Goal: Use online tool/utility: Utilize a website feature to perform a specific function

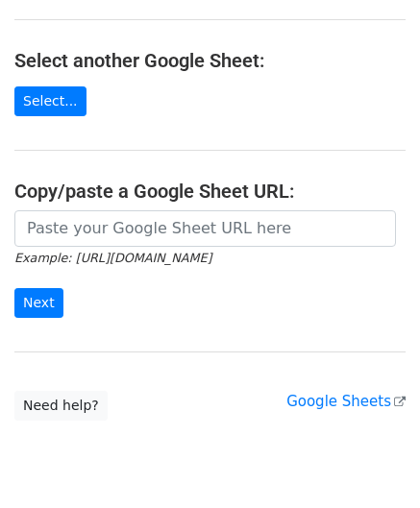
scroll to position [192, 0]
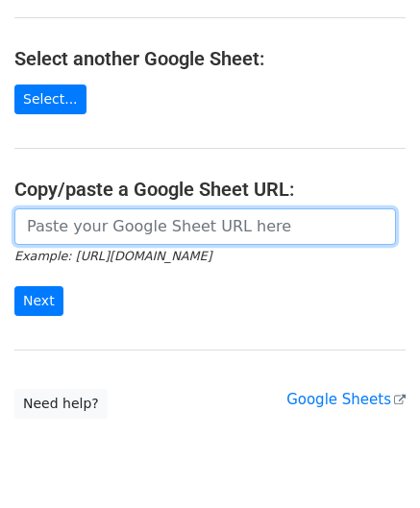
click at [108, 227] on input "url" at bounding box center [205, 227] width 382 height 37
paste input "[URL][DOMAIN_NAME]"
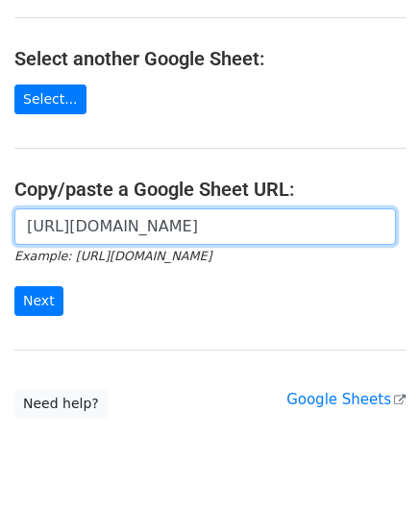
scroll to position [0, 427]
type input "[URL][DOMAIN_NAME]"
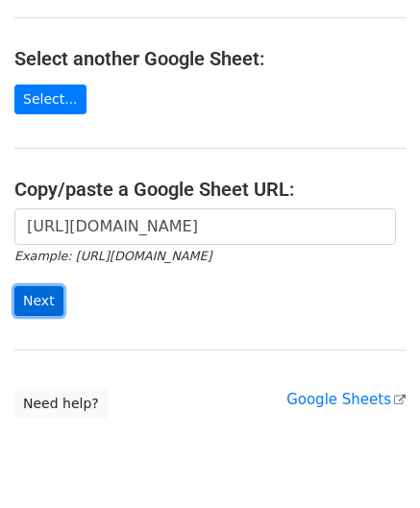
click at [36, 297] on input "Next" at bounding box center [38, 301] width 49 height 30
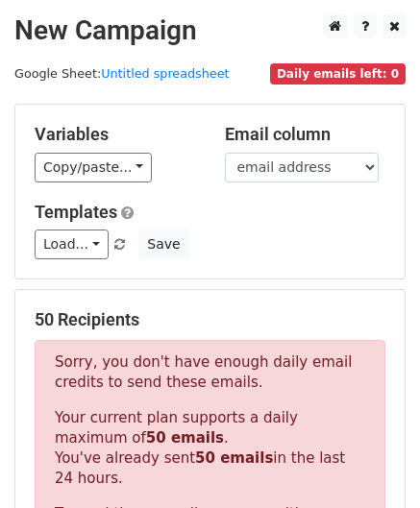
scroll to position [649, 0]
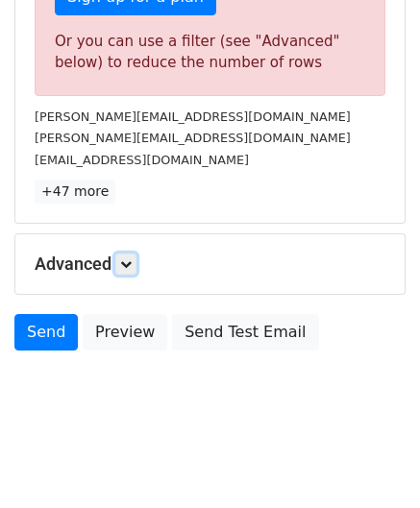
drag, startPoint x: 123, startPoint y: 260, endPoint x: 150, endPoint y: 272, distance: 29.3
click at [123, 260] on icon at bounding box center [126, 265] width 12 height 12
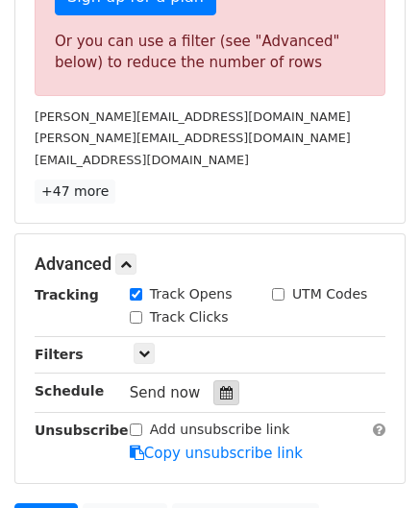
click at [220, 388] on icon at bounding box center [226, 392] width 12 height 13
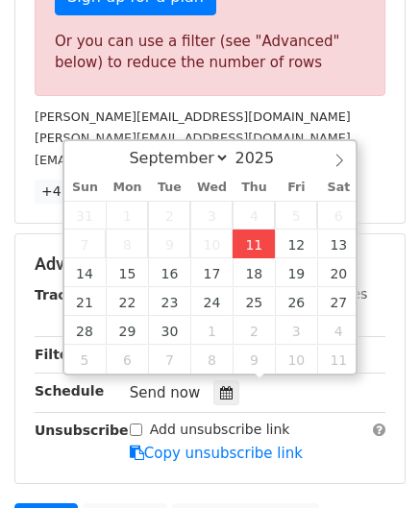
type input "[DATE] 12:00"
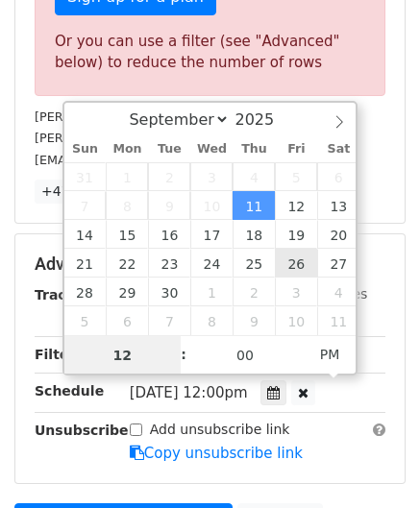
paste input "8"
type input "8"
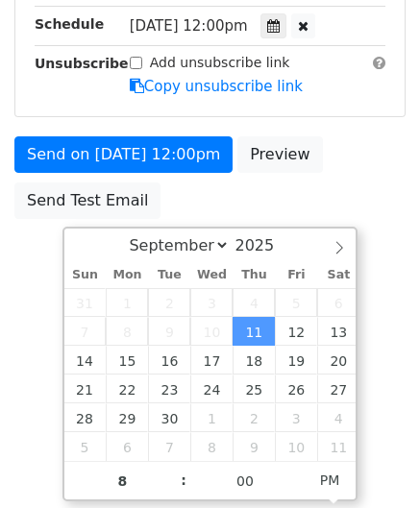
type input "2025-09-11 20:00"
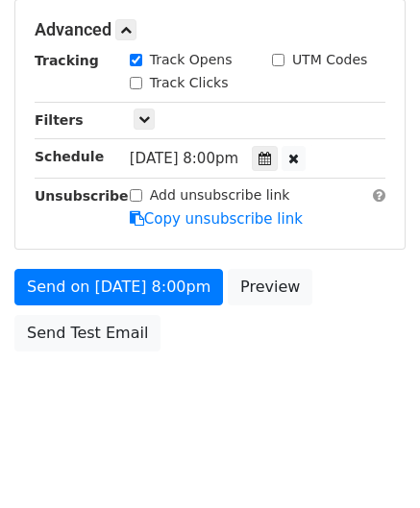
scroll to position [881, 0]
